Goal: Task Accomplishment & Management: Complete application form

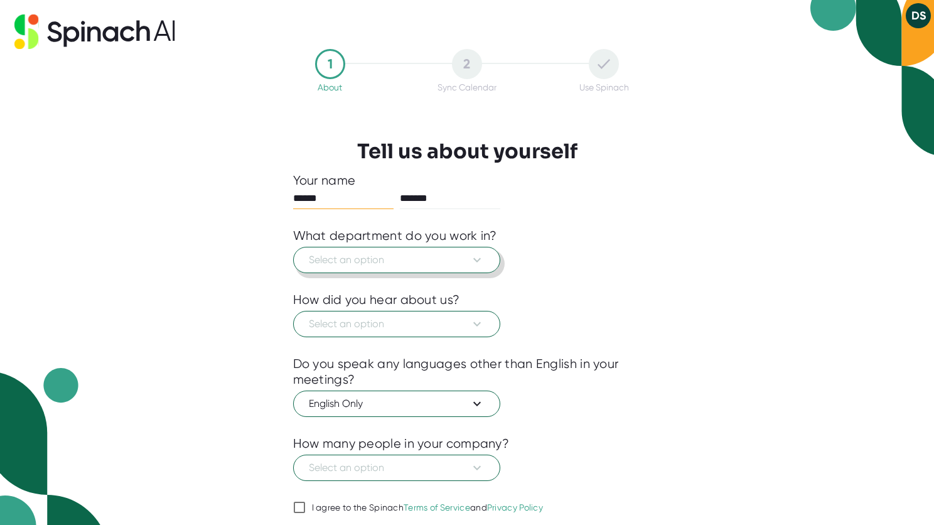
click at [423, 269] on button "Select an option" at bounding box center [396, 260] width 207 height 26
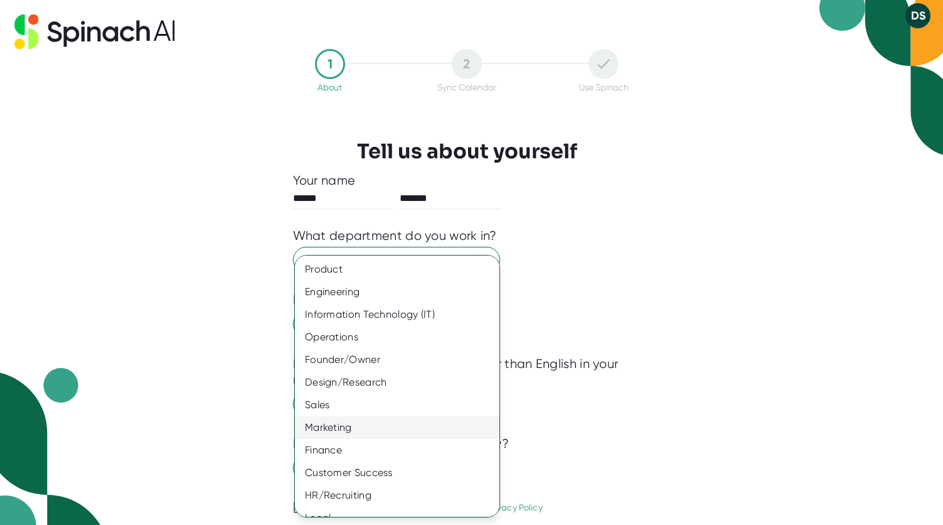
click at [405, 420] on div "Marketing" at bounding box center [402, 427] width 214 height 23
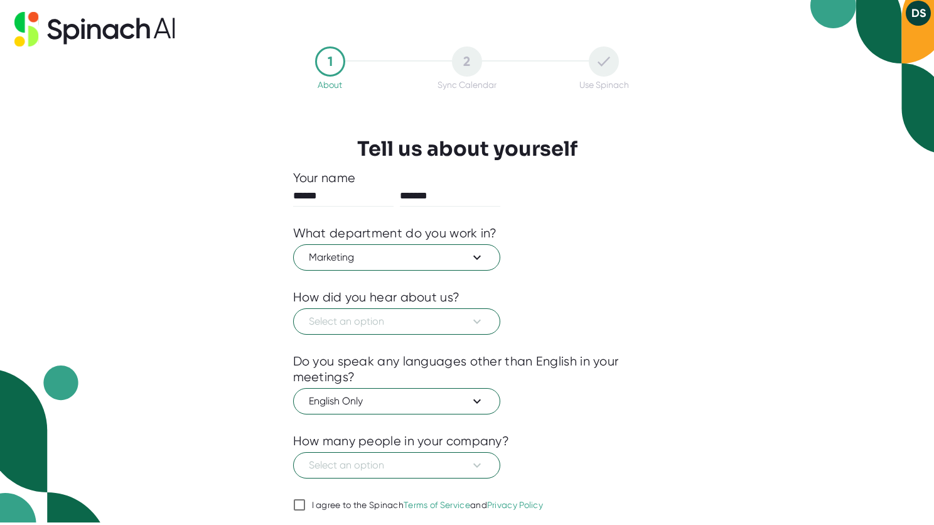
click at [560, 309] on div "Select an option" at bounding box center [467, 319] width 348 height 29
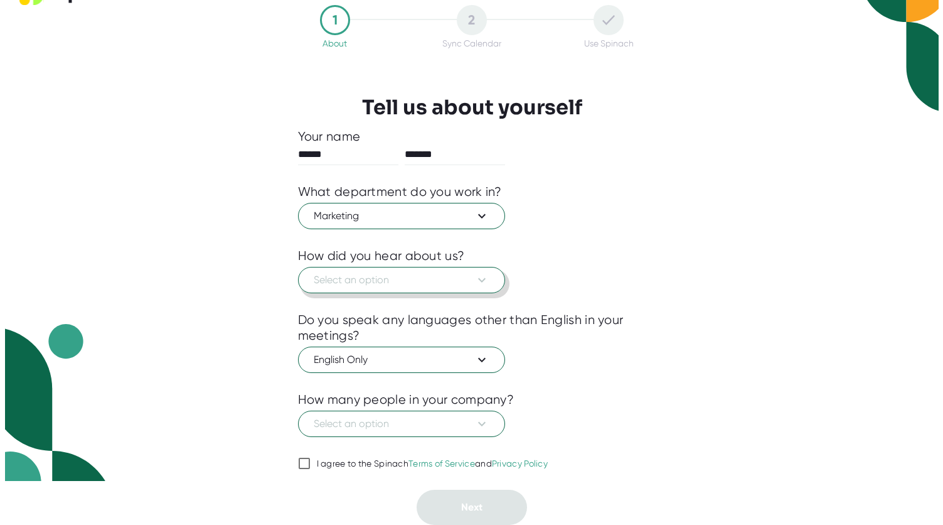
scroll to position [41, 0]
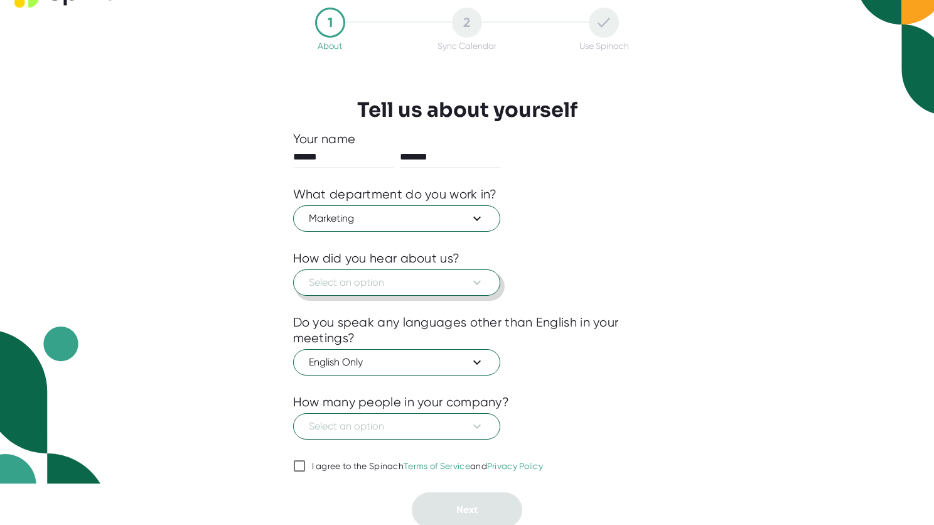
click at [427, 286] on span "Select an option" at bounding box center [397, 282] width 176 height 15
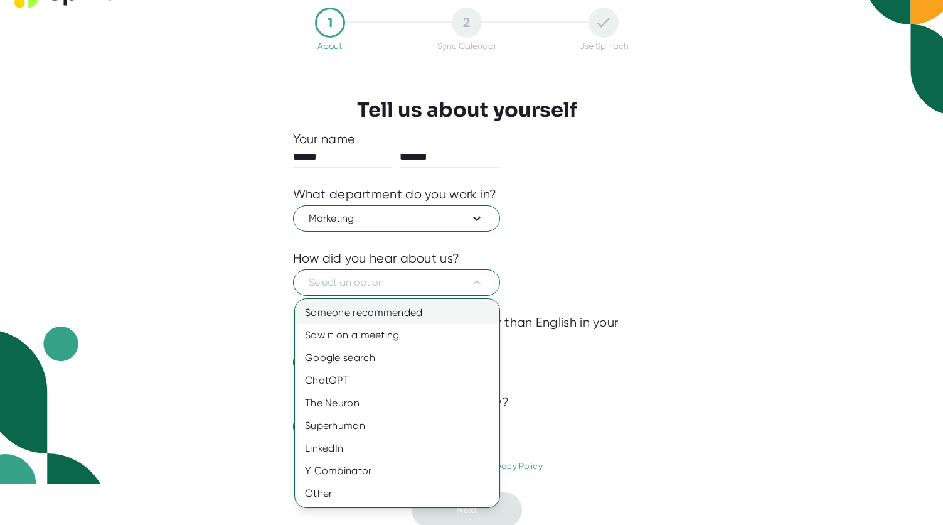
click at [380, 319] on div "Someone recommended" at bounding box center [397, 312] width 205 height 23
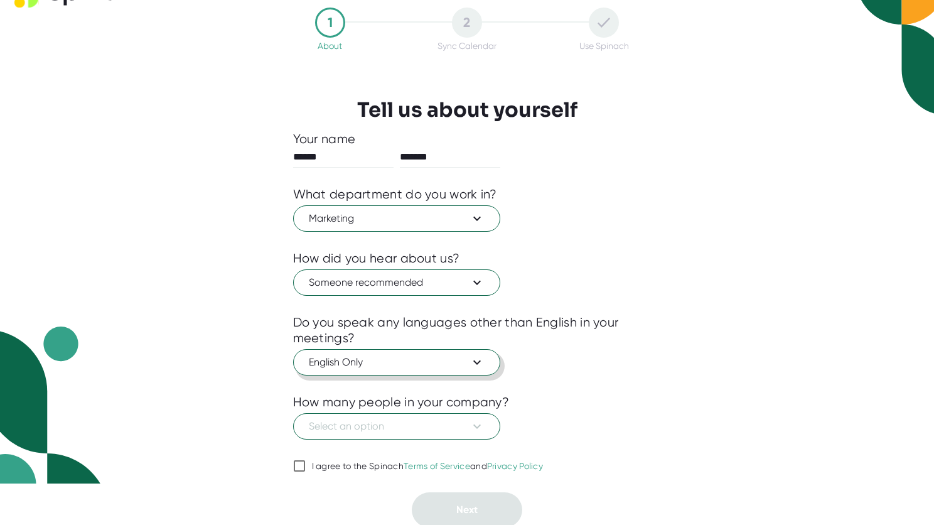
click at [375, 367] on span "English Only" at bounding box center [397, 362] width 176 height 15
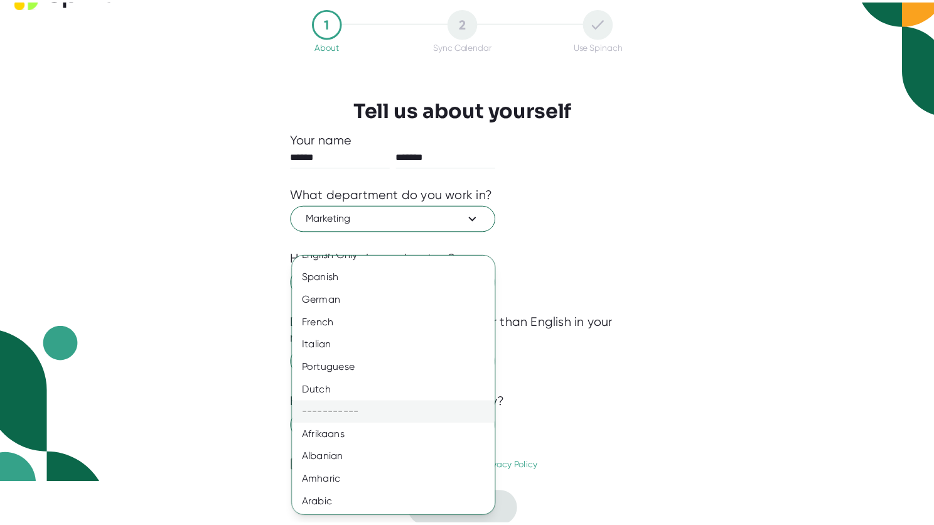
scroll to position [0, 0]
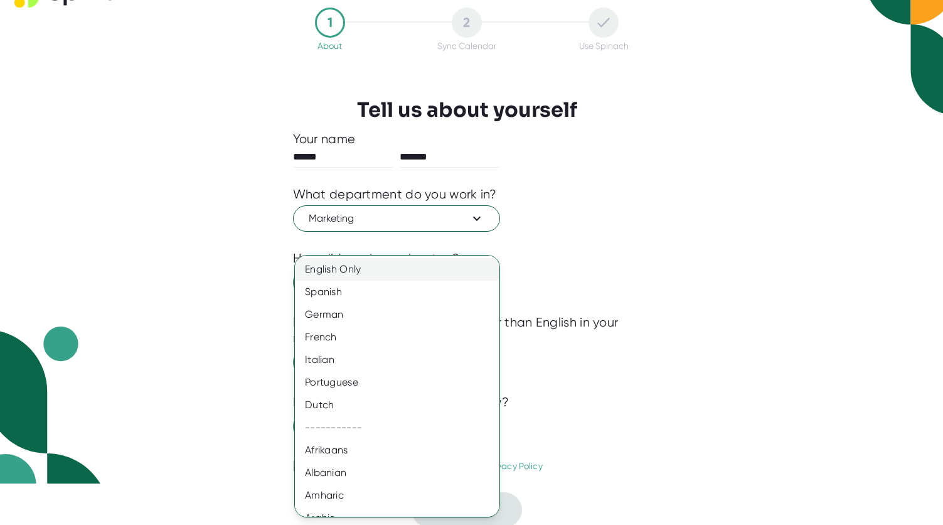
click at [357, 276] on div "English Only" at bounding box center [402, 269] width 214 height 23
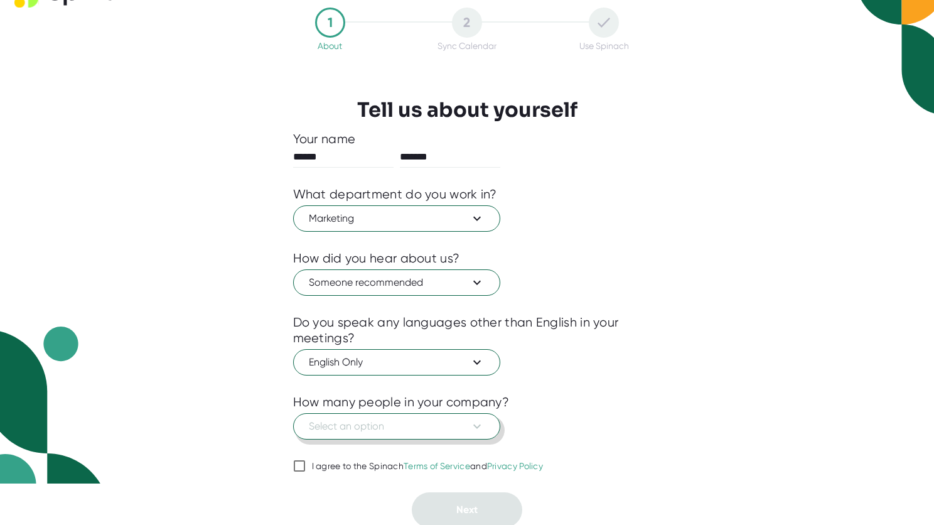
click at [415, 431] on span "Select an option" at bounding box center [397, 426] width 176 height 15
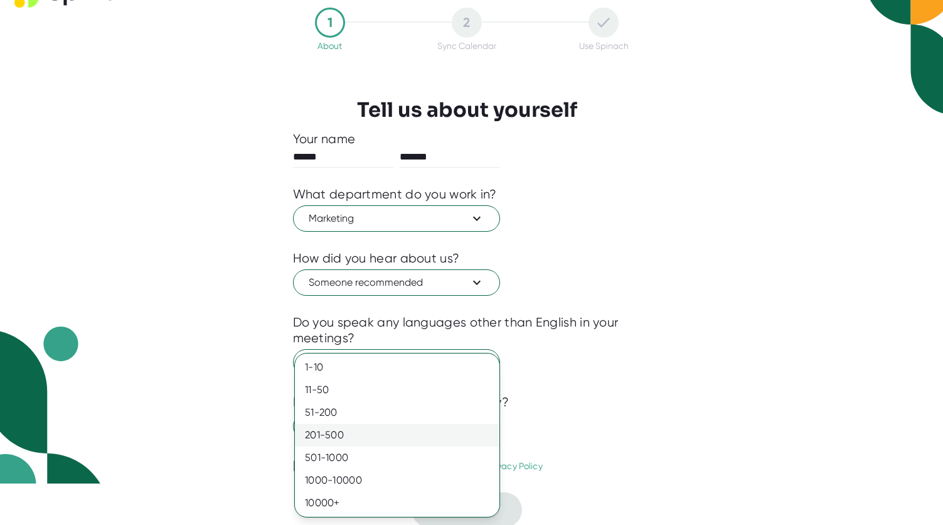
click at [415, 441] on div "201-500" at bounding box center [397, 435] width 205 height 23
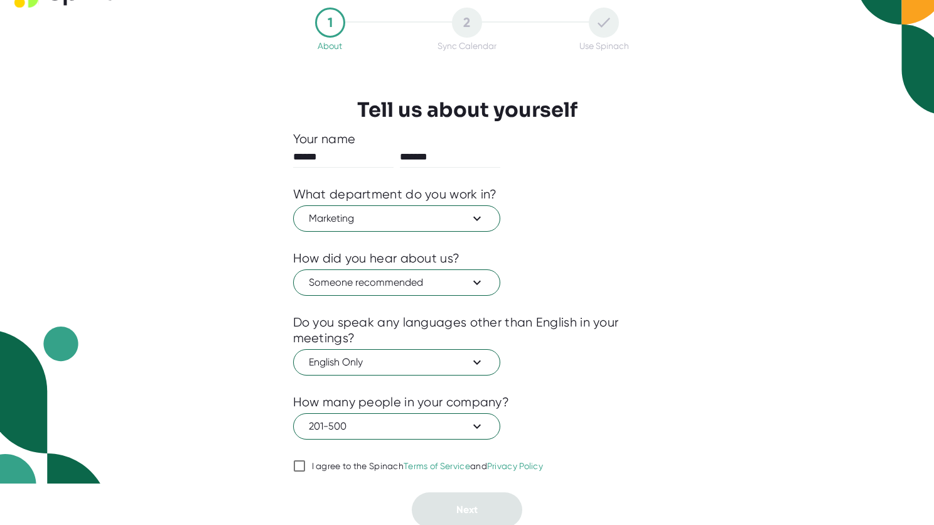
click at [384, 464] on div "I agree to the Spinach Terms of Service and Privacy Policy" at bounding box center [428, 466] width 232 height 11
click at [306, 464] on input "I agree to the Spinach Terms of Service and Privacy Policy" at bounding box center [299, 465] width 13 height 15
checkbox input "true"
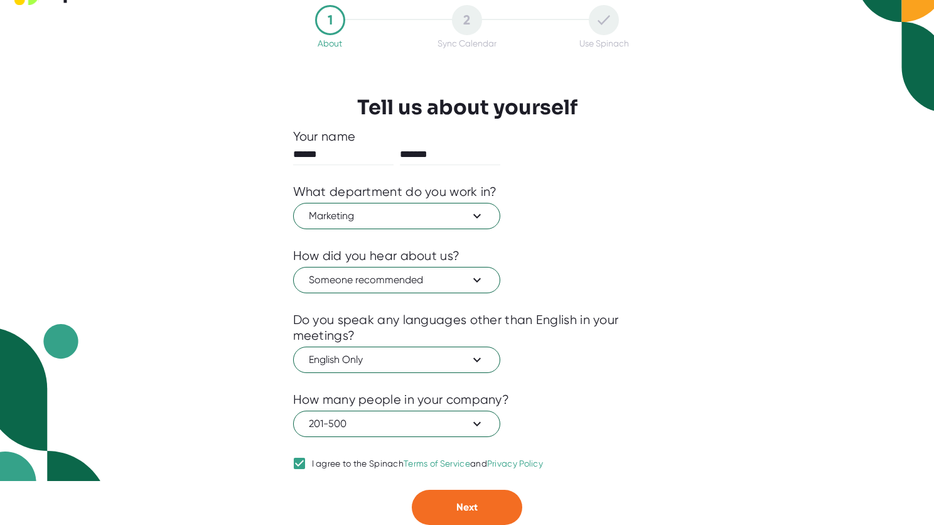
scroll to position [45, 0]
click at [464, 503] on span "Next" at bounding box center [466, 507] width 21 height 12
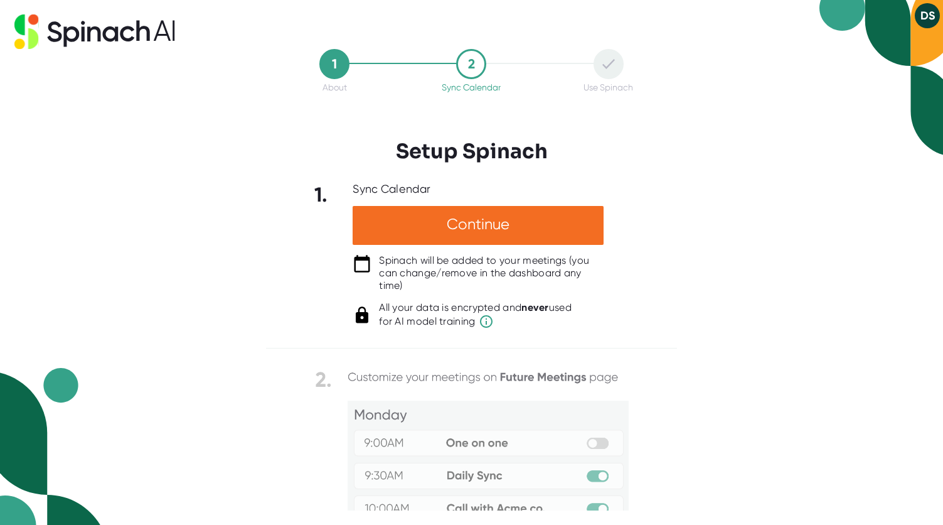
scroll to position [113, 0]
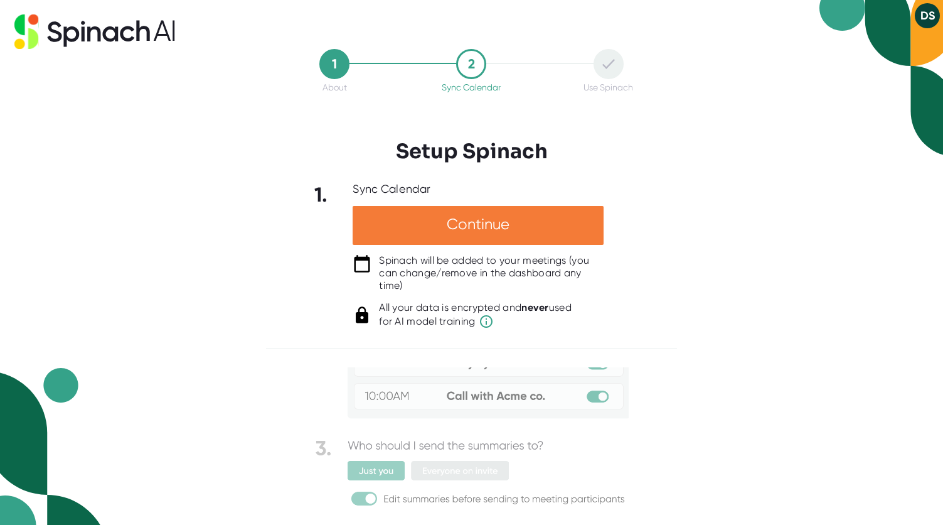
click at [476, 233] on div "Continue" at bounding box center [478, 225] width 251 height 39
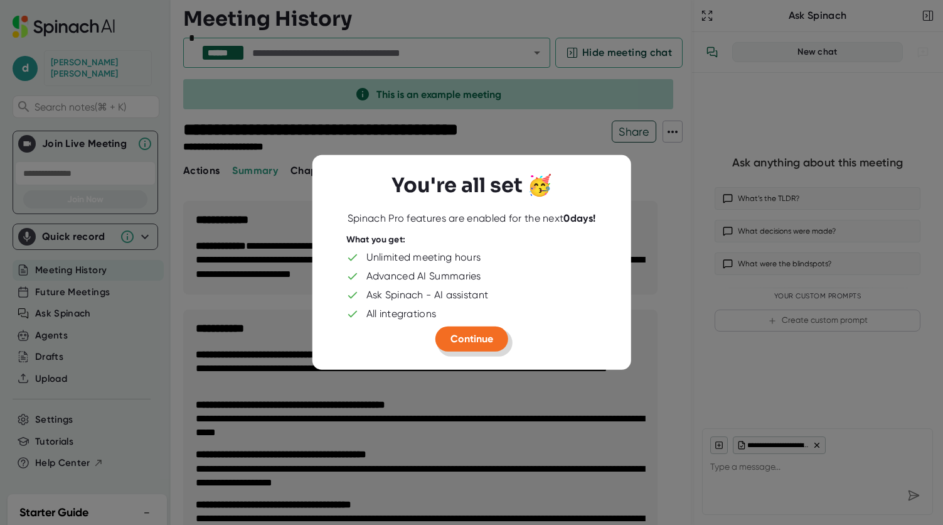
click at [477, 343] on span "Continue" at bounding box center [472, 339] width 43 height 12
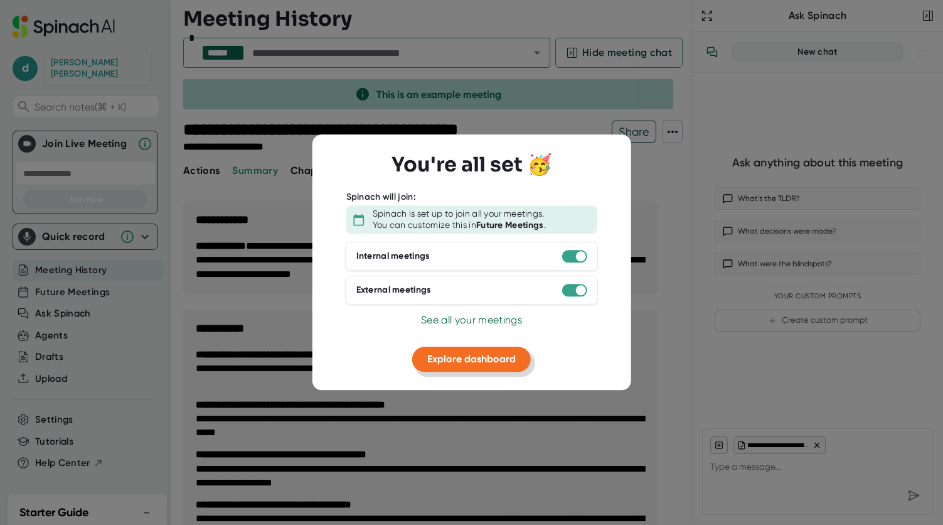
click at [480, 356] on span "Explore dashboard" at bounding box center [471, 359] width 88 height 12
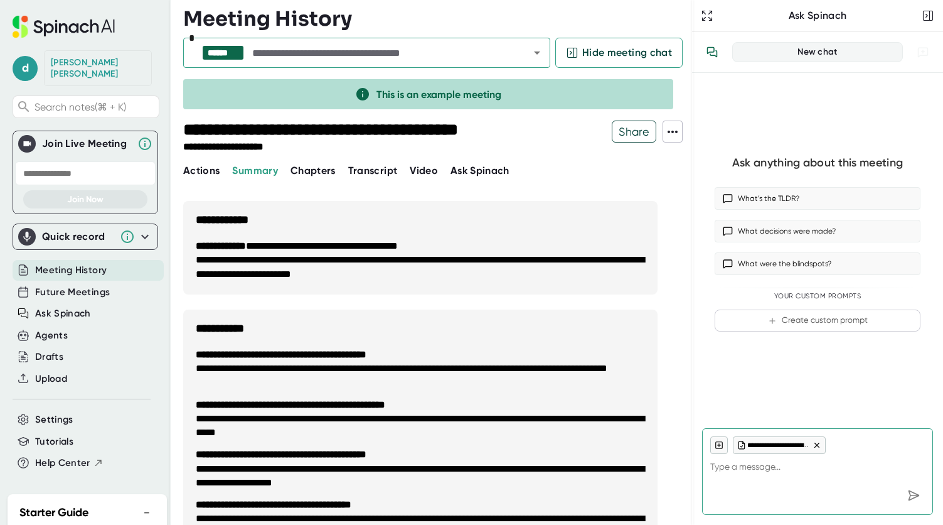
type textarea "x"
